Goal: Ask a question

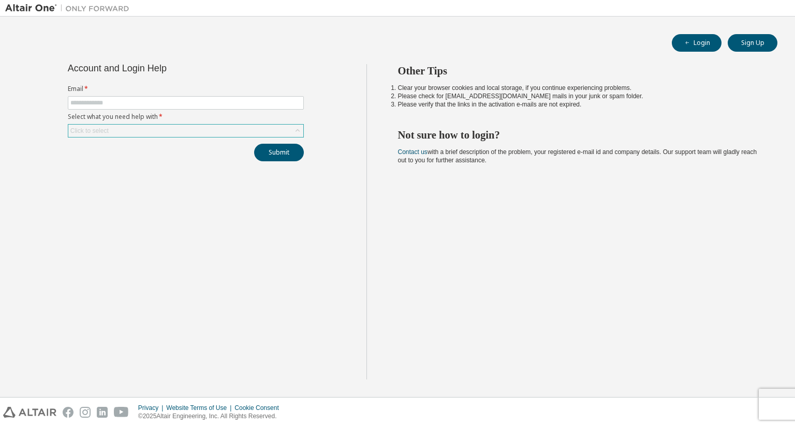
click at [277, 133] on div "Click to select" at bounding box center [185, 131] width 235 height 12
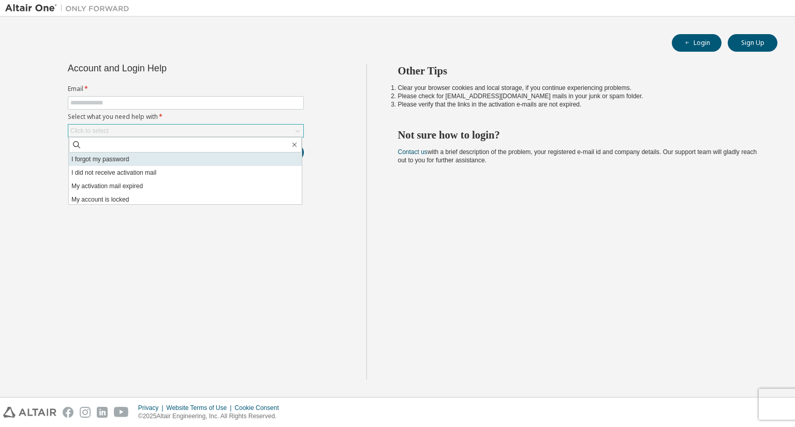
click at [188, 159] on li "I forgot my password" at bounding box center [185, 159] width 233 height 13
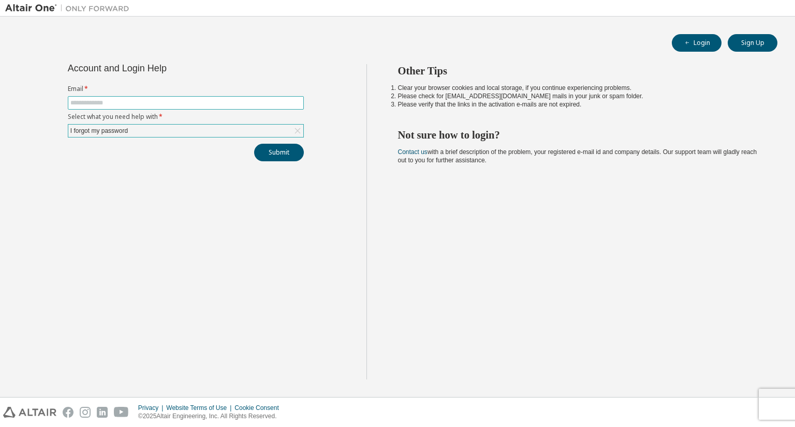
click at [180, 107] on span at bounding box center [186, 102] width 236 height 13
click at [180, 99] on input "text" at bounding box center [185, 103] width 231 height 8
type input "**********"
click at [185, 163] on div "**********" at bounding box center [185, 222] width 361 height 316
click at [241, 132] on div "I forgot my password" at bounding box center [185, 131] width 235 height 12
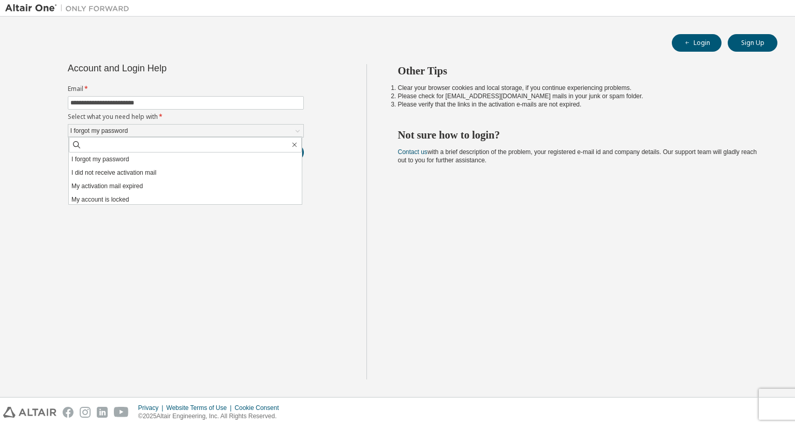
click at [260, 245] on div "**********" at bounding box center [185, 222] width 361 height 316
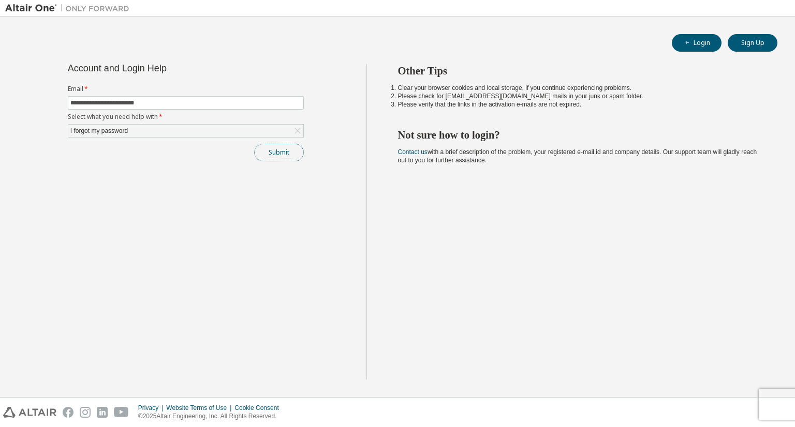
click at [277, 152] on button "Submit" at bounding box center [279, 153] width 50 height 18
click at [191, 129] on div "I forgot my password" at bounding box center [185, 131] width 235 height 12
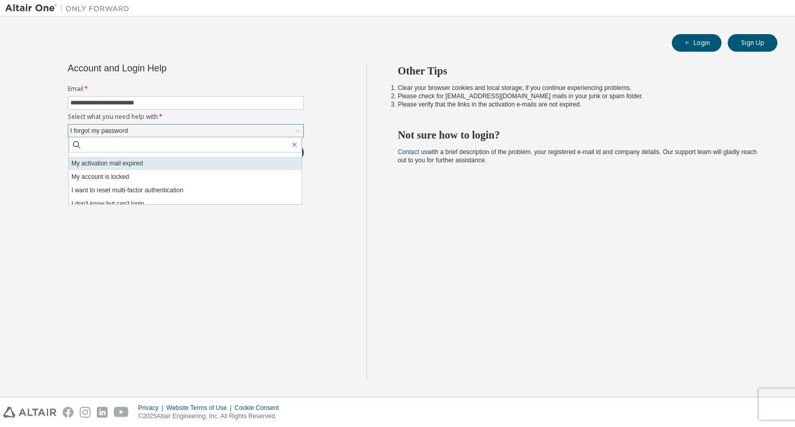
scroll to position [29, 0]
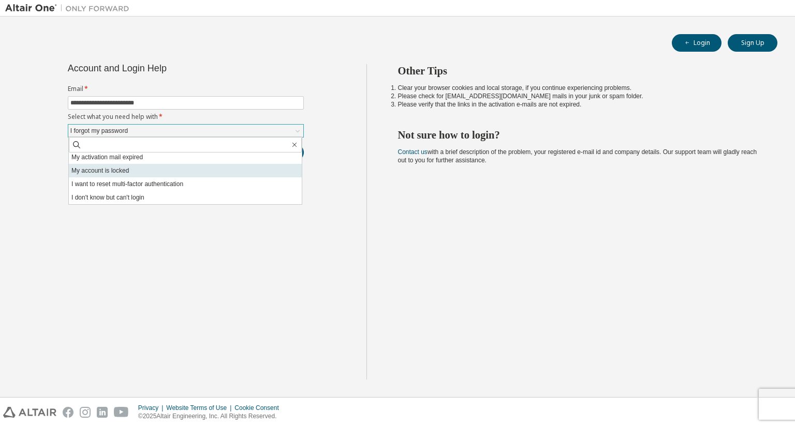
click at [134, 171] on li "My account is locked" at bounding box center [185, 170] width 233 height 13
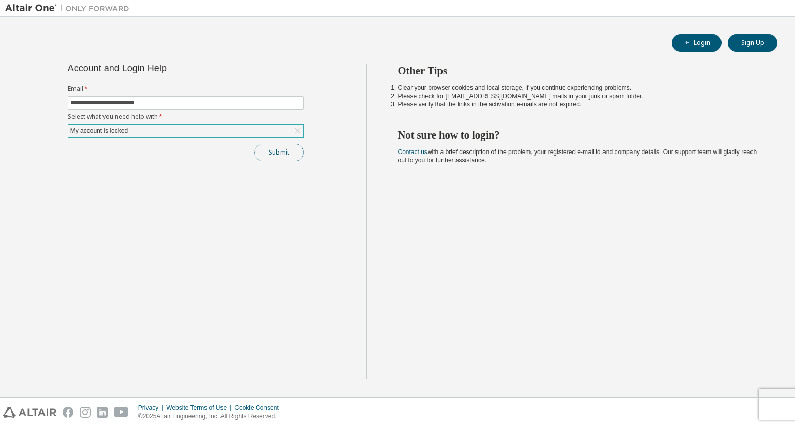
click at [290, 156] on button "Submit" at bounding box center [279, 153] width 50 height 18
click at [207, 130] on div "Click to select" at bounding box center [185, 131] width 235 height 12
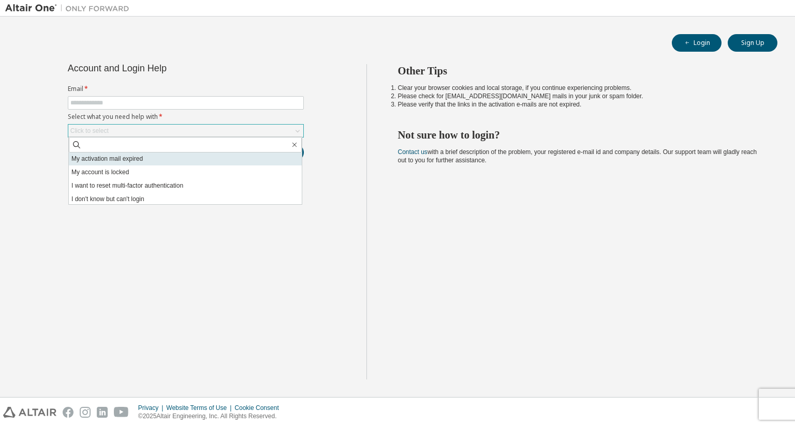
scroll to position [29, 0]
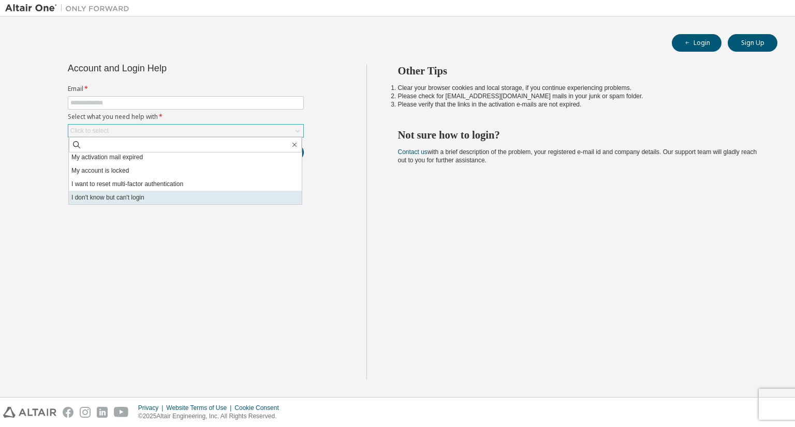
click at [166, 199] on li "I don't know but can't login" at bounding box center [185, 197] width 233 height 13
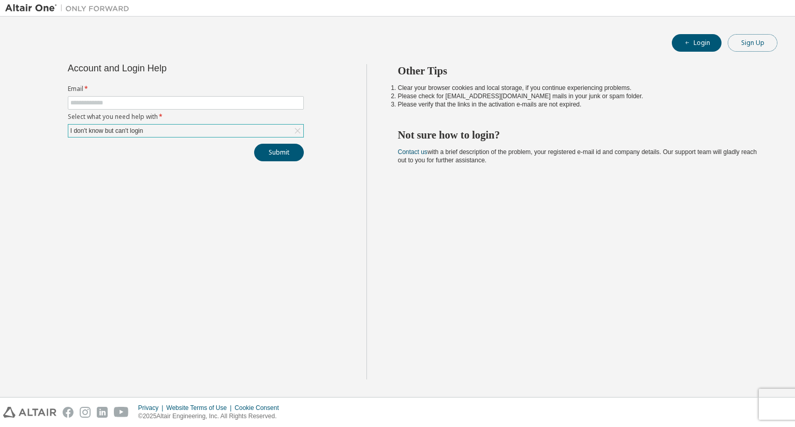
click at [753, 37] on button "Sign Up" at bounding box center [752, 43] width 50 height 18
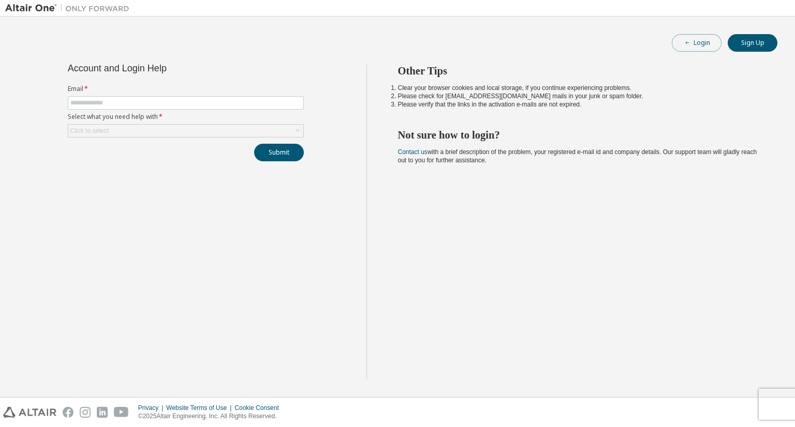
click at [707, 39] on button "Login" at bounding box center [697, 43] width 50 height 18
